Goal: Use online tool/utility: Utilize a website feature to perform a specific function

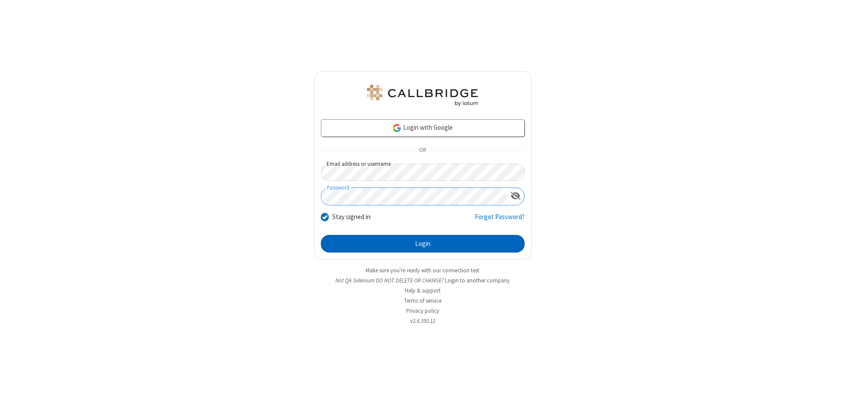
click at [423, 244] on button "Login" at bounding box center [423, 244] width 204 height 18
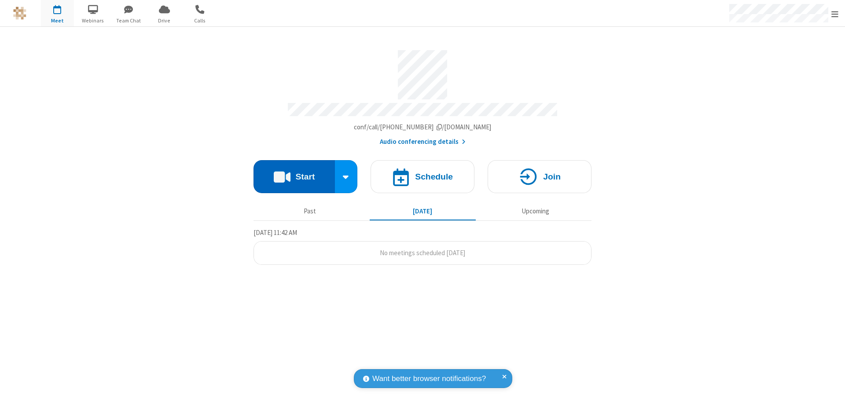
click at [294, 173] on button "Start" at bounding box center [294, 176] width 81 height 33
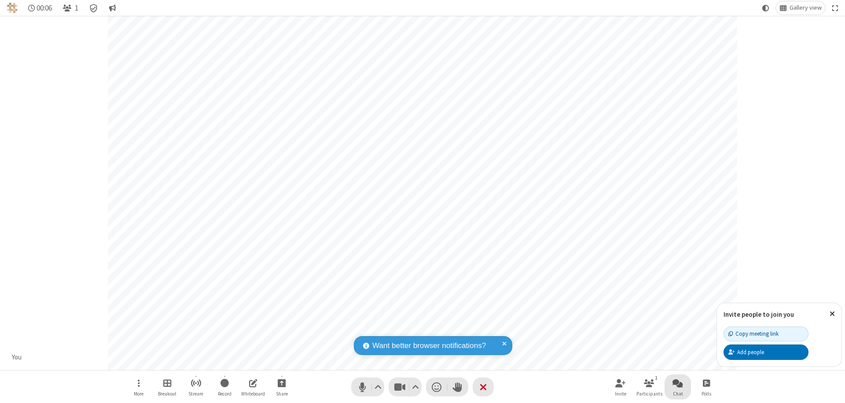
click at [678, 383] on span "Open chat" at bounding box center [678, 383] width 11 height 11
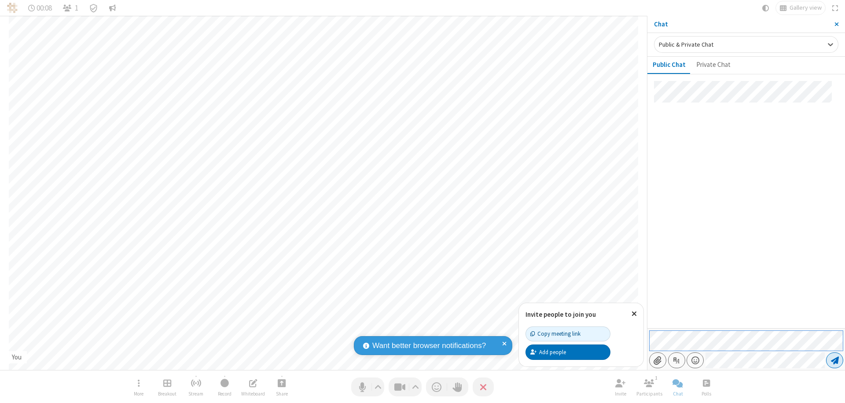
click at [835, 360] on span "Send message" at bounding box center [835, 360] width 8 height 9
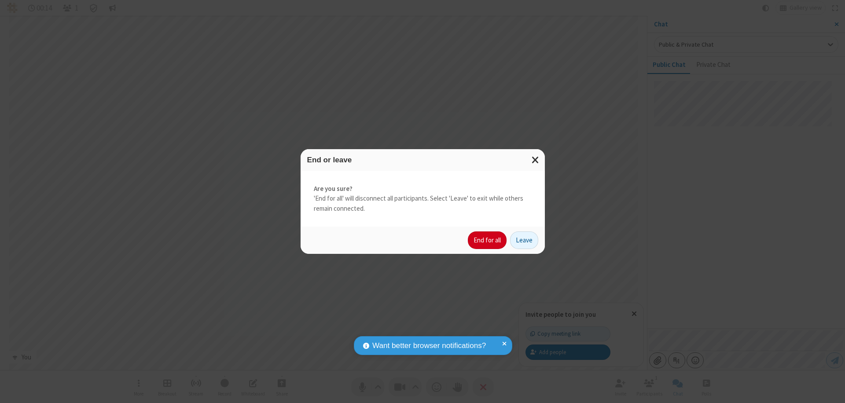
click at [488, 240] on button "End for all" at bounding box center [487, 241] width 39 height 18
